Goal: Find specific page/section: Find specific page/section

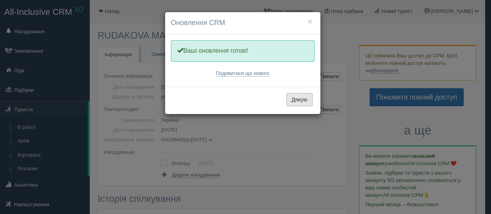
click at [295, 98] on button "Дякую" at bounding box center [299, 99] width 26 height 13
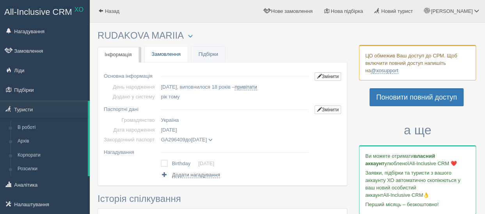
click at [164, 54] on link "Замовлення" at bounding box center [166, 54] width 43 height 16
click at [162, 54] on link "Замовлення" at bounding box center [166, 54] width 43 height 16
